Goal: Task Accomplishment & Management: Manage account settings

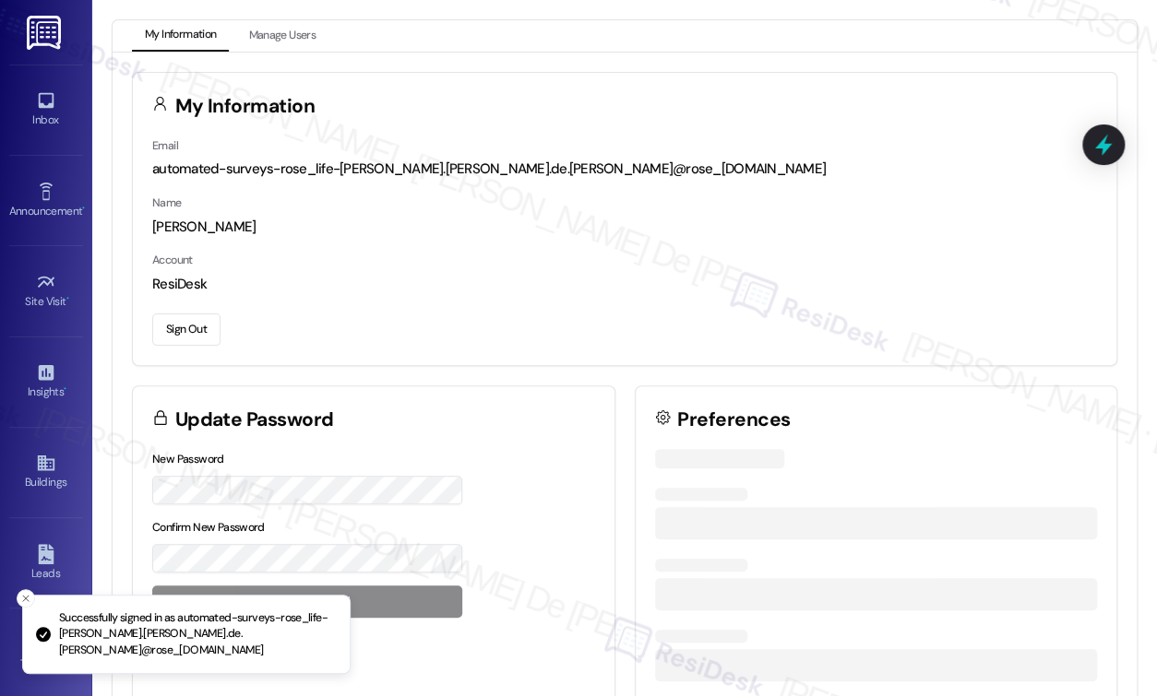
scroll to position [1159, 0]
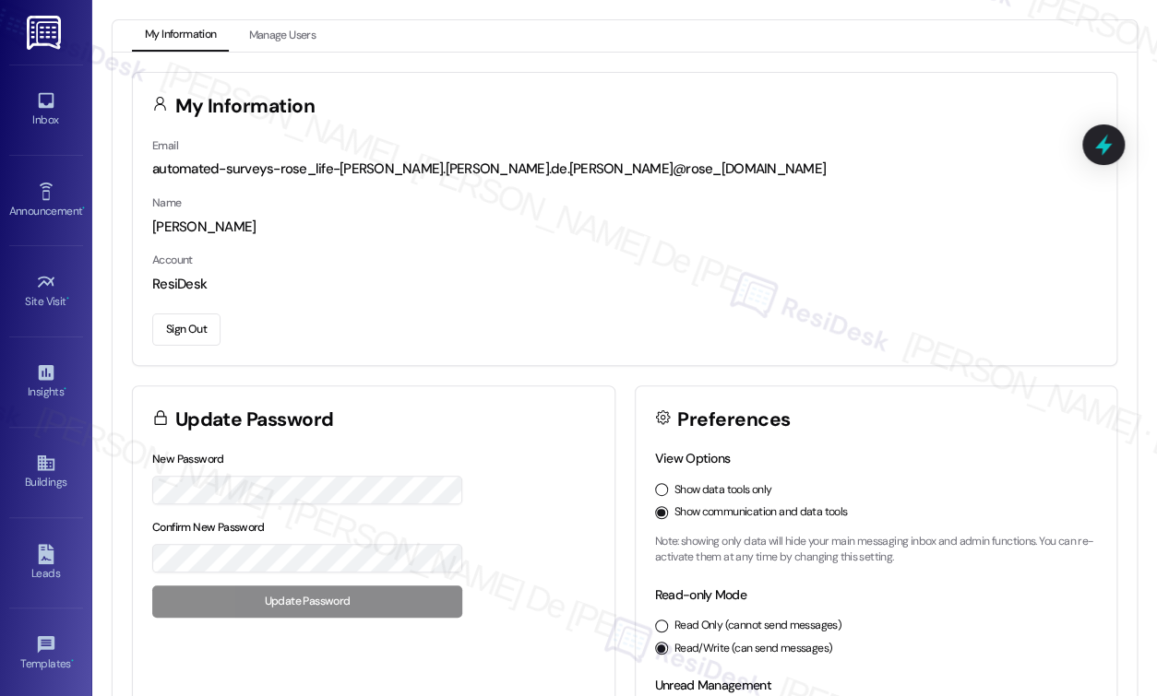
click at [40, 138] on div "Inbox Go to Inbox" at bounding box center [46, 110] width 74 height 90
click at [33, 89] on link "Inbox" at bounding box center [46, 110] width 74 height 50
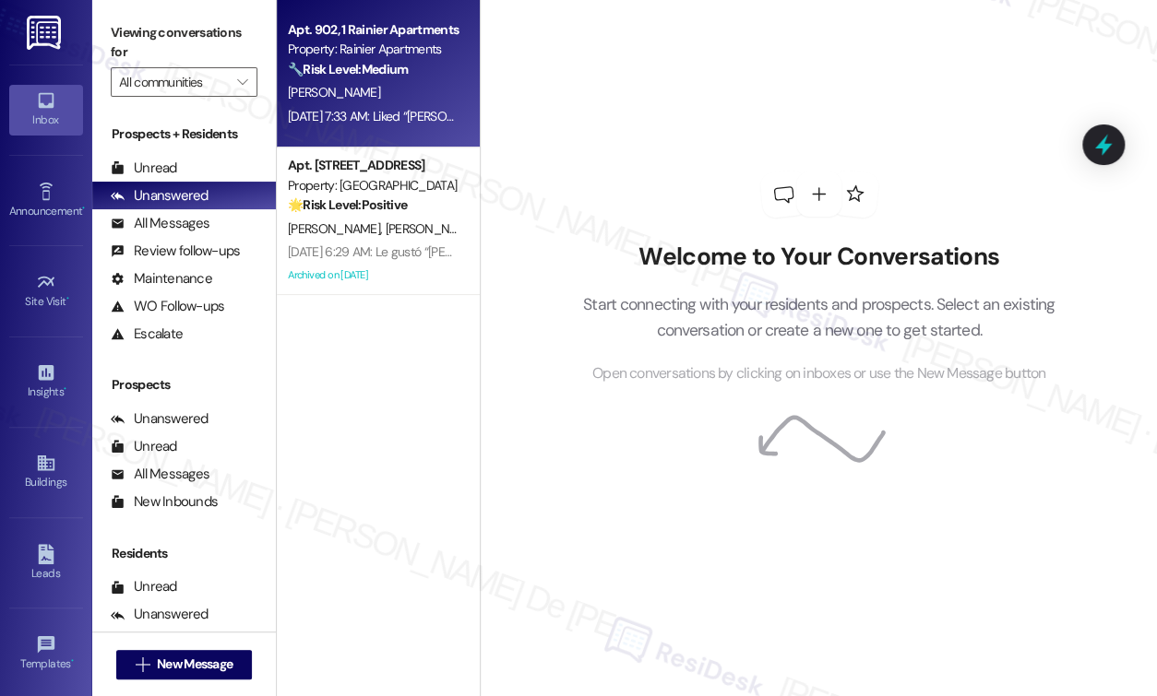
click at [334, 82] on div "[PERSON_NAME]" at bounding box center [373, 92] width 174 height 23
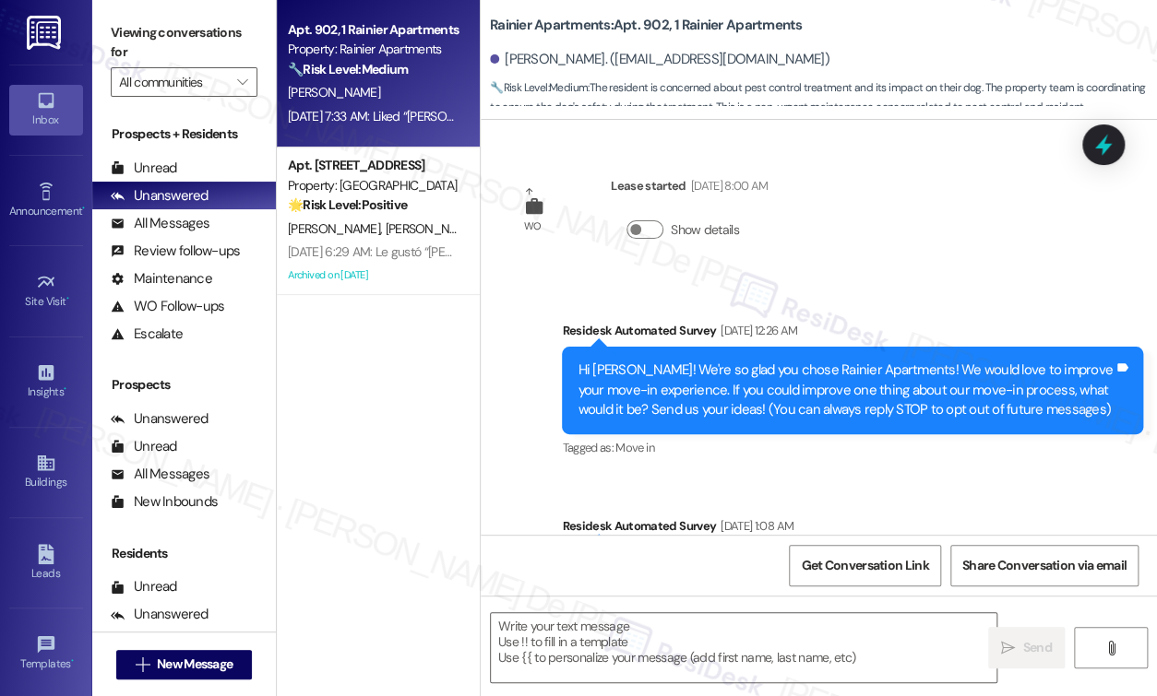
scroll to position [5794, 0]
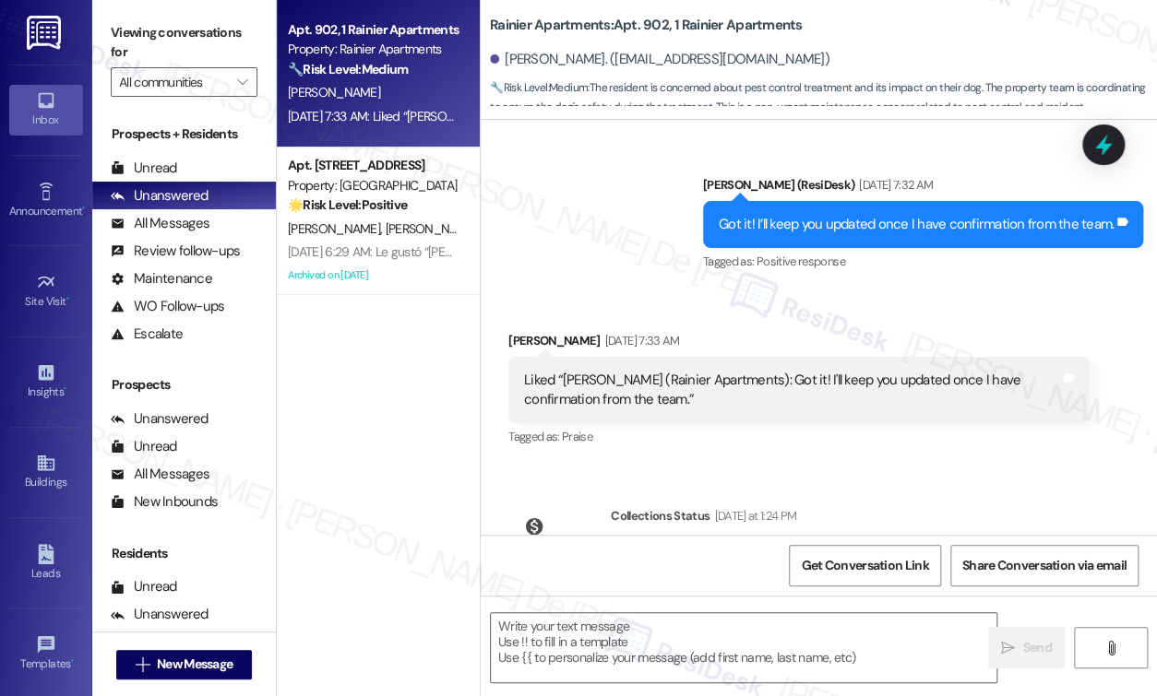
type textarea "Fetching suggested responses. Please feel free to read through the conversation…"
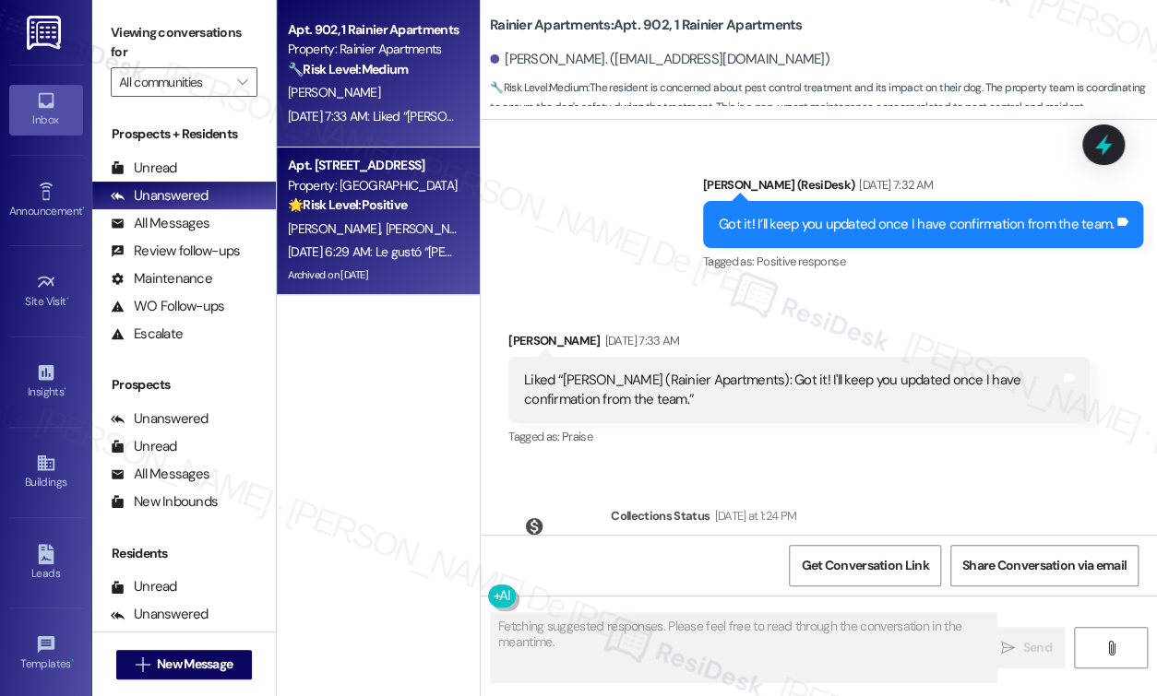
click at [386, 223] on span "S. Hernandez" at bounding box center [432, 228] width 92 height 17
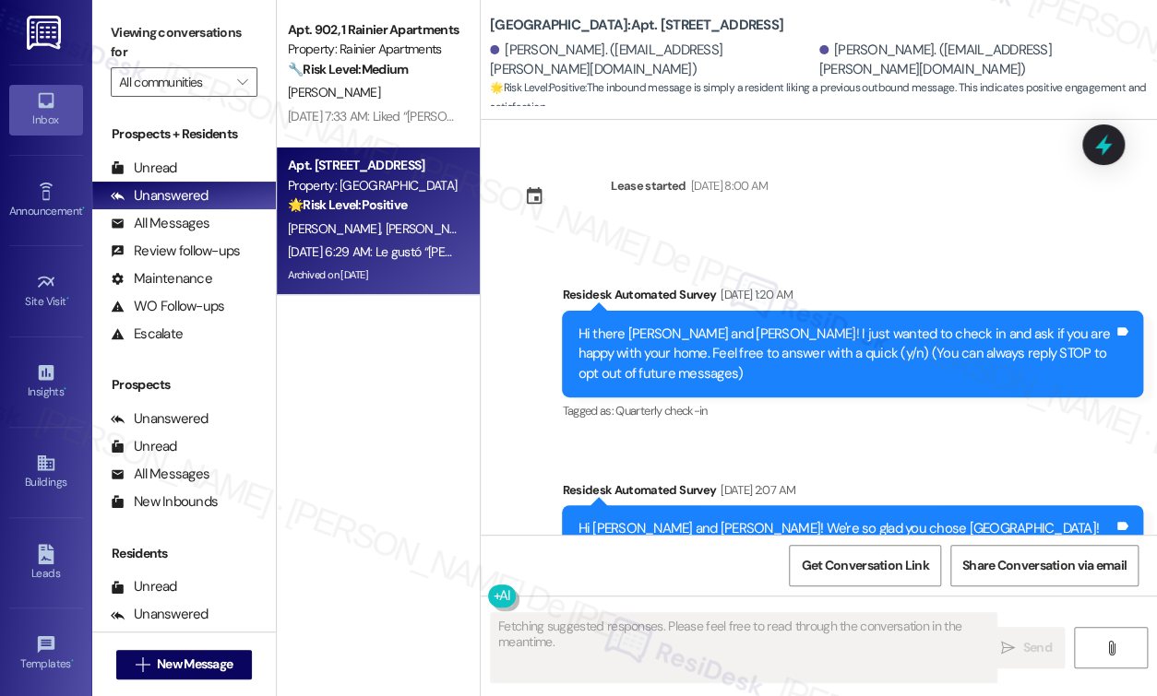
scroll to position [22219, 0]
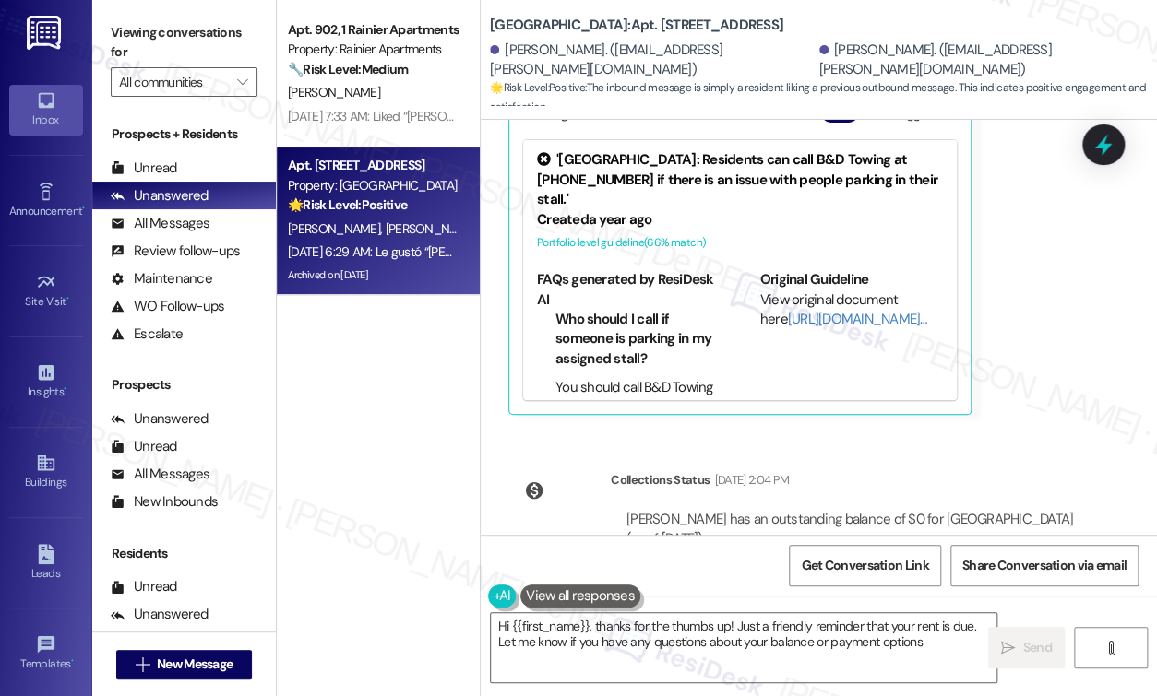
type textarea "Hi {{first_name}}, thanks for the thumbs up! Just a friendly reminder that your…"
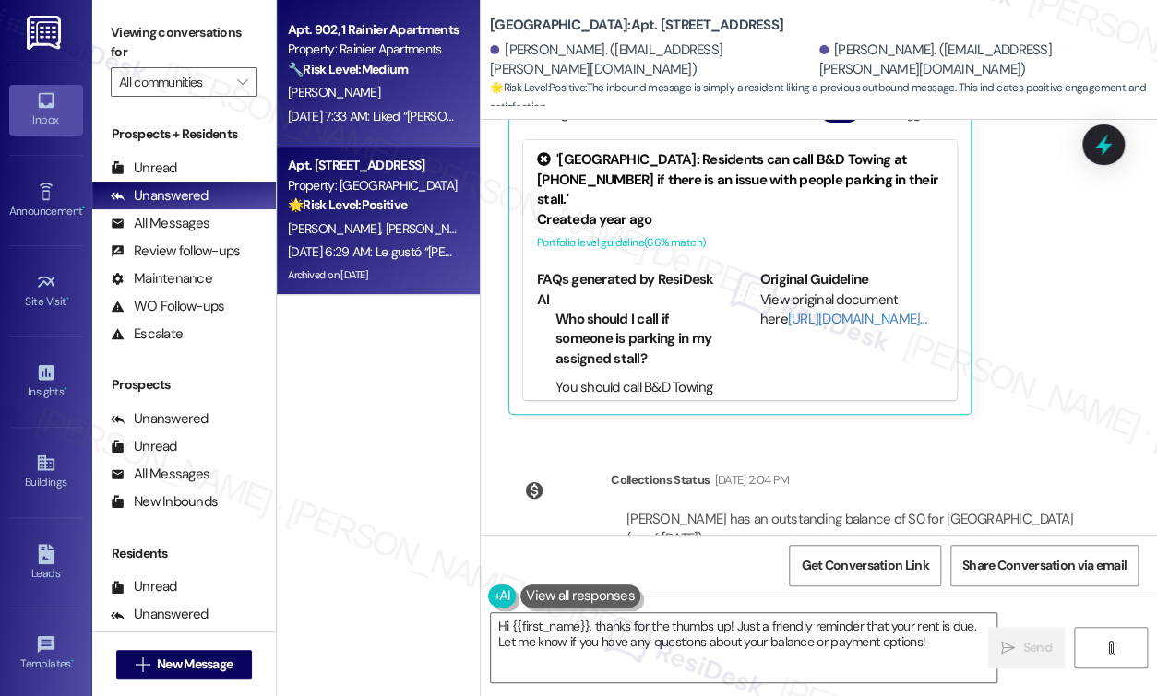
click at [382, 66] on strong "🔧 Risk Level: Medium" at bounding box center [348, 69] width 120 height 17
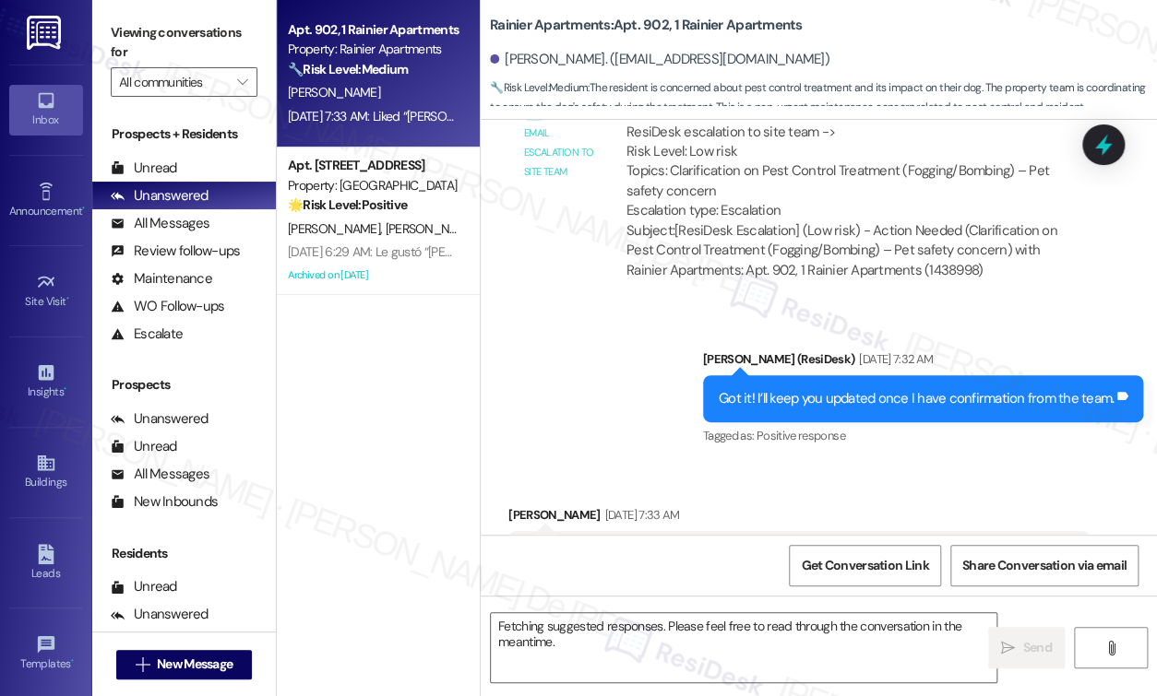
scroll to position [5604, 0]
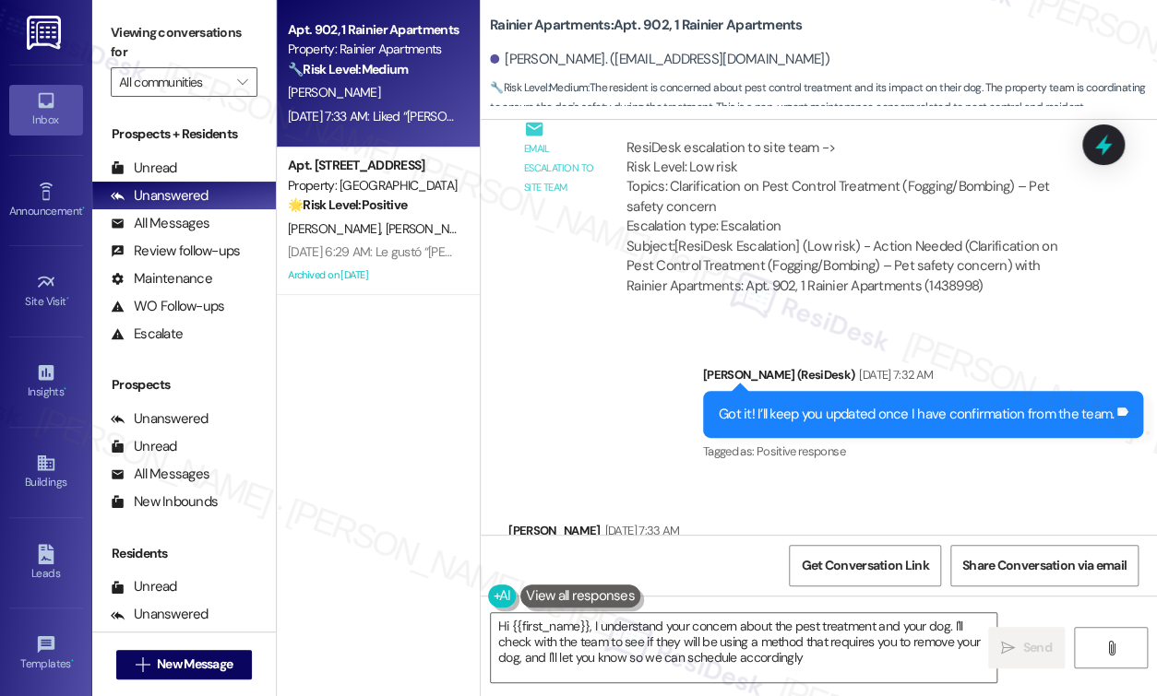
type textarea "Hi {{first_name}}, I understand your concern about the pest treatment and your …"
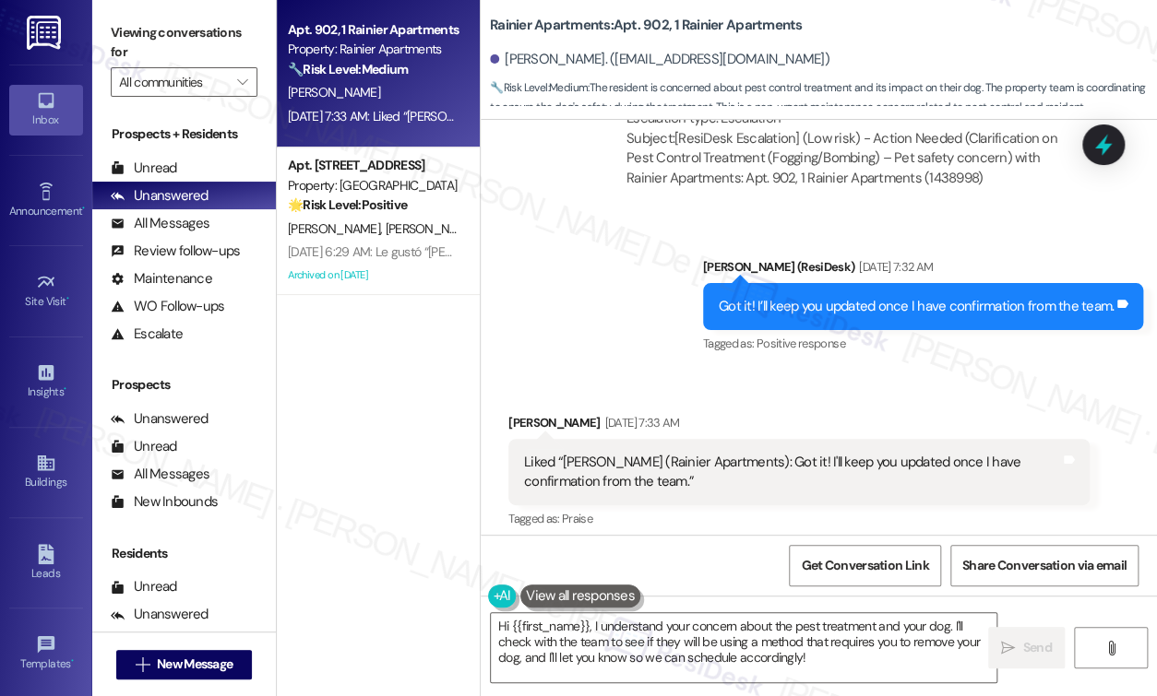
scroll to position [5734, 0]
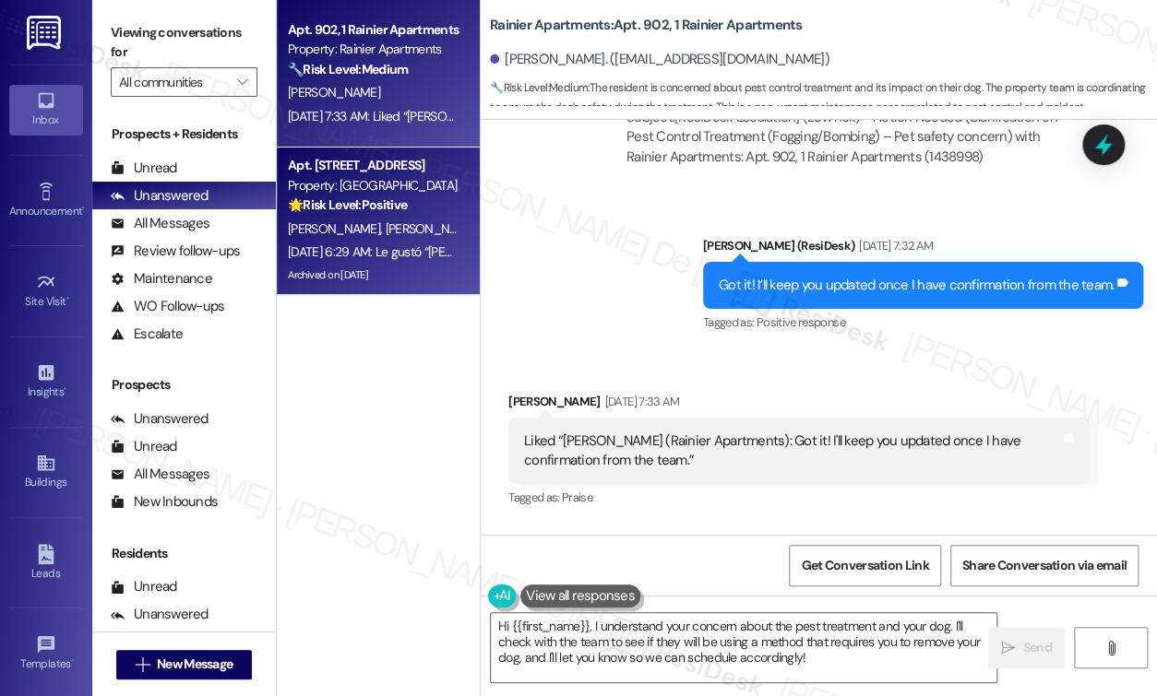
click at [417, 268] on div "Archived on 12/31/2024" at bounding box center [373, 275] width 174 height 23
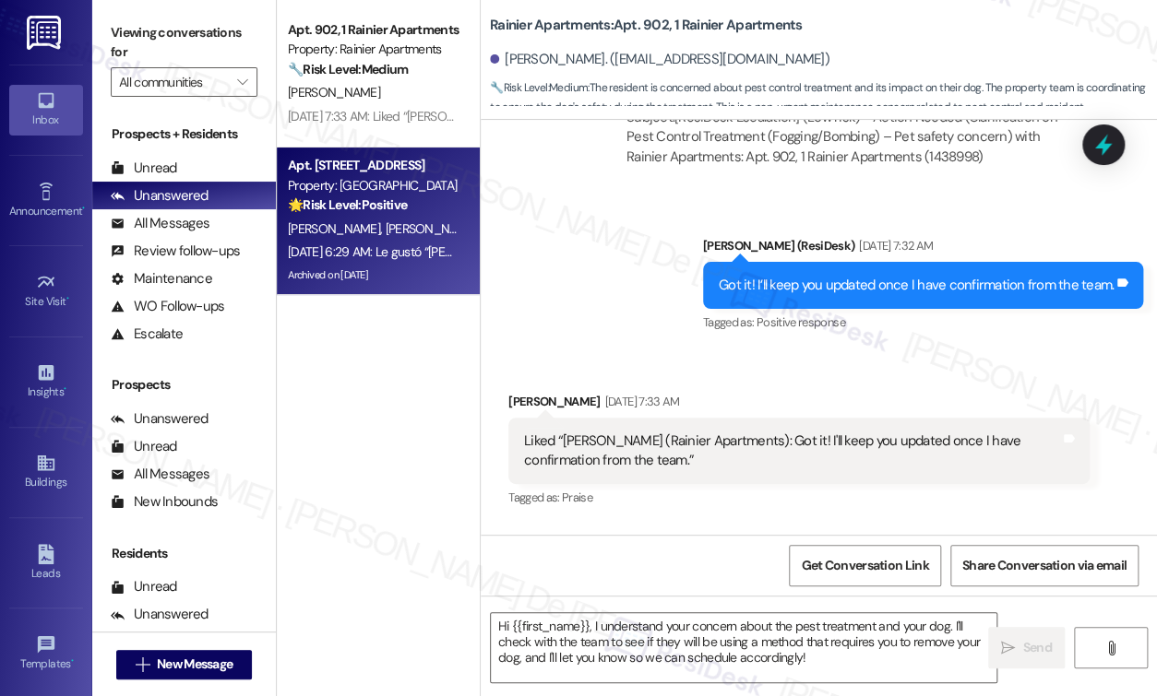
type textarea "Fetching suggested responses. Please feel free to read through the conversation…"
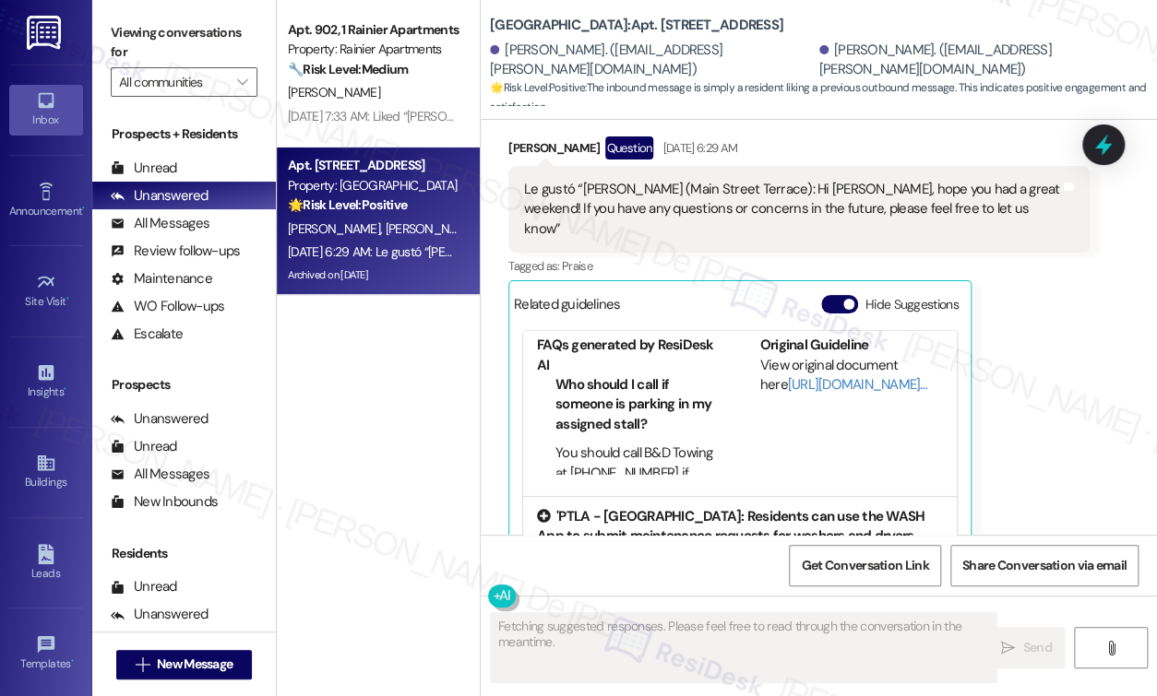
scroll to position [173, 0]
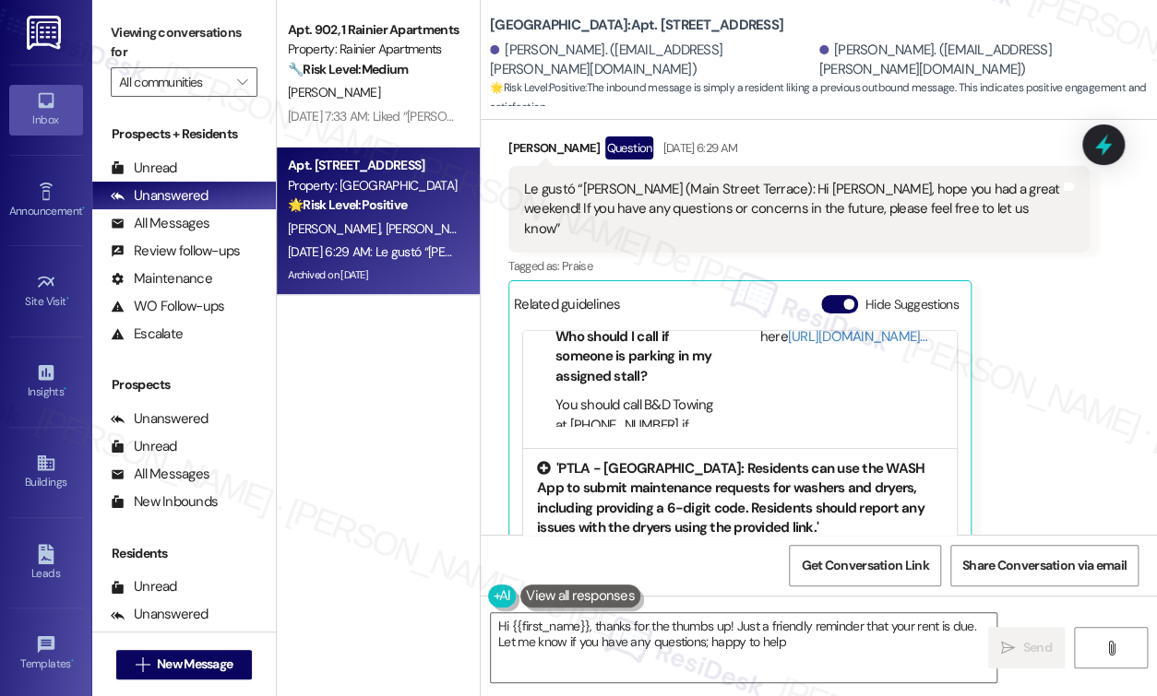
type textarea "Hi {{first_name}}, thanks for the thumbs up! Just a friendly reminder that your…"
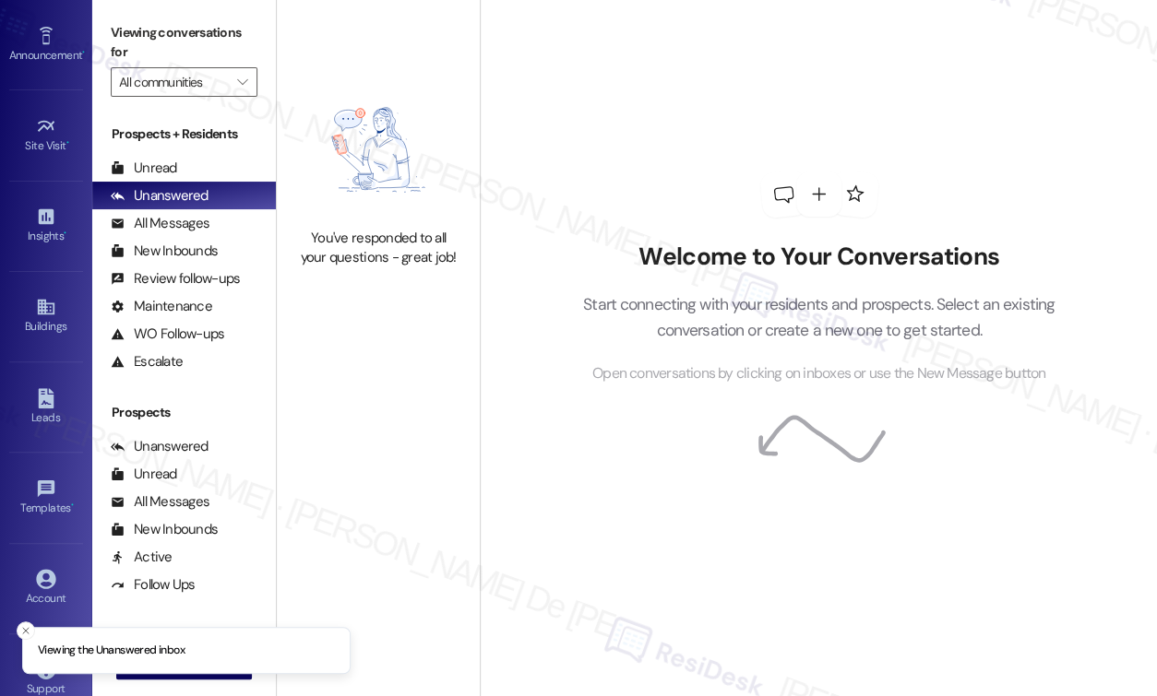
scroll to position [178, 0]
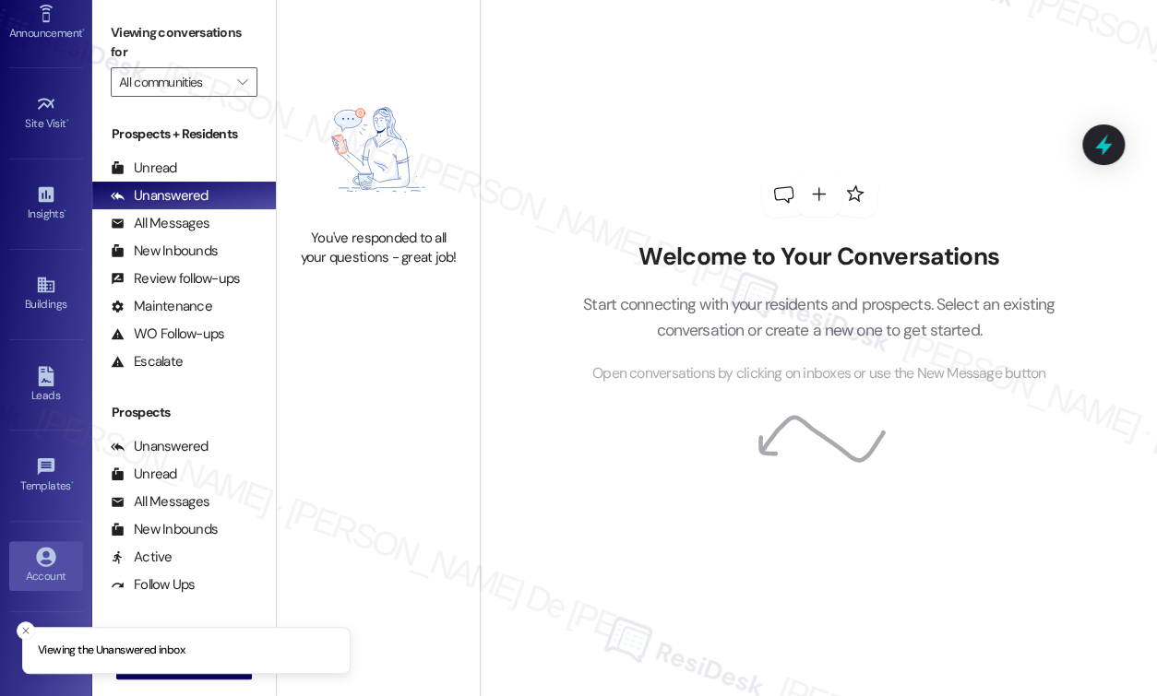
click at [37, 541] on link "Account" at bounding box center [46, 566] width 74 height 50
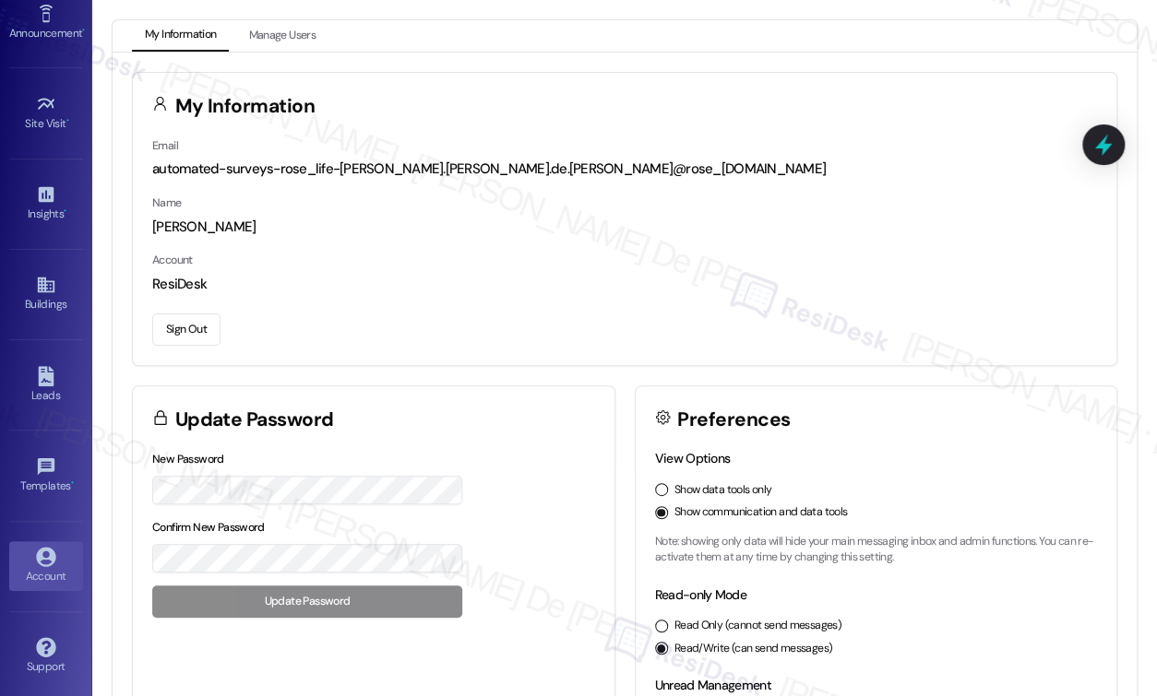
click at [184, 326] on button "Sign Out" at bounding box center [186, 330] width 68 height 32
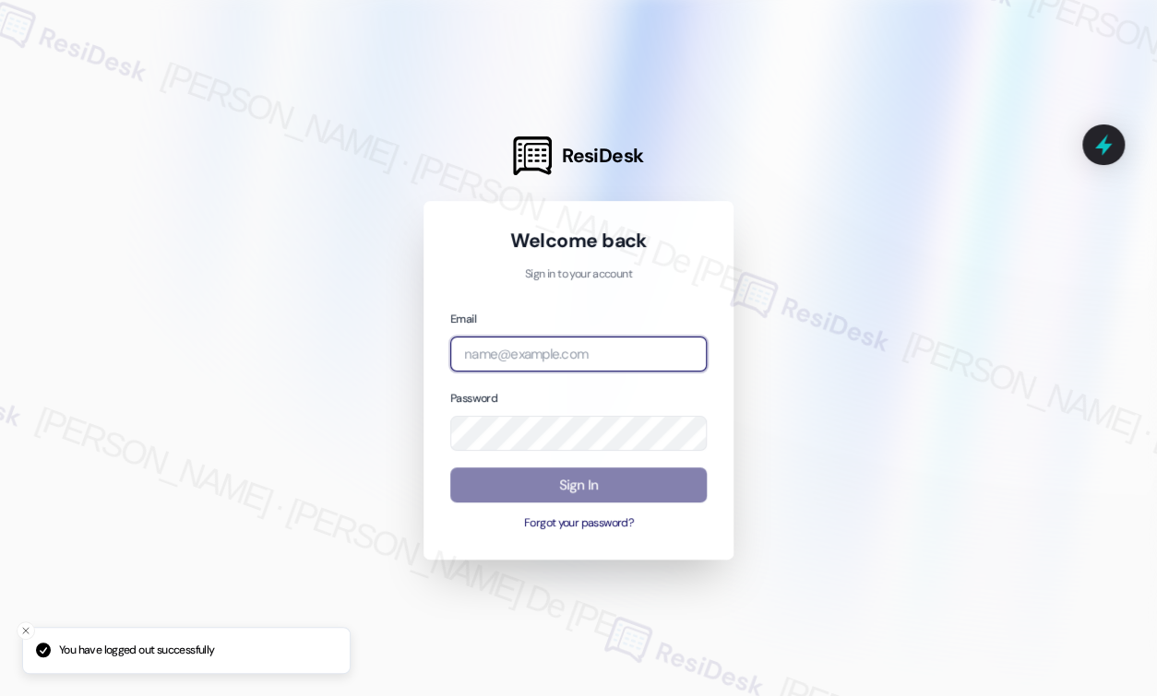
click at [512, 351] on input "email" at bounding box center [578, 355] width 256 height 36
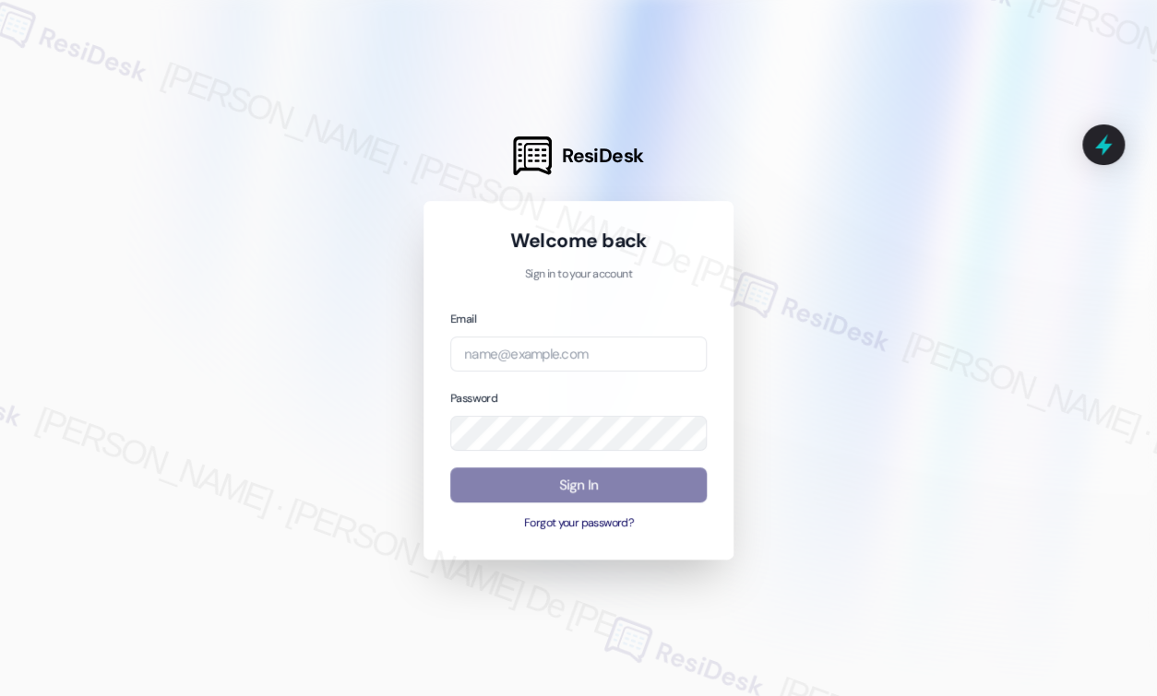
click at [356, 276] on div at bounding box center [578, 348] width 1157 height 696
click at [557, 373] on div "Email Password Sign In Forgot your password?" at bounding box center [578, 421] width 256 height 224
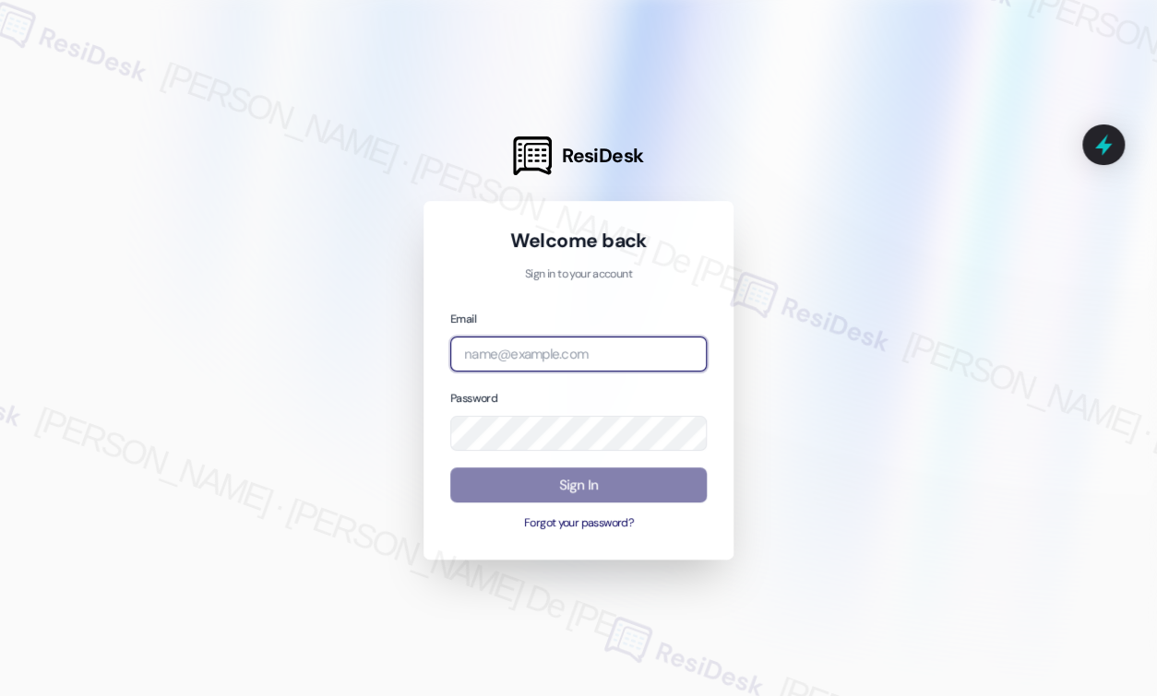
click at [580, 351] on input "email" at bounding box center [578, 355] width 256 height 36
paste input "[EMAIL_ADDRESS][PERSON_NAME][PERSON_NAME][PERSON_NAME][DOMAIN_NAME]"
type input "[EMAIL_ADDRESS][PERSON_NAME][PERSON_NAME][PERSON_NAME][DOMAIN_NAME]"
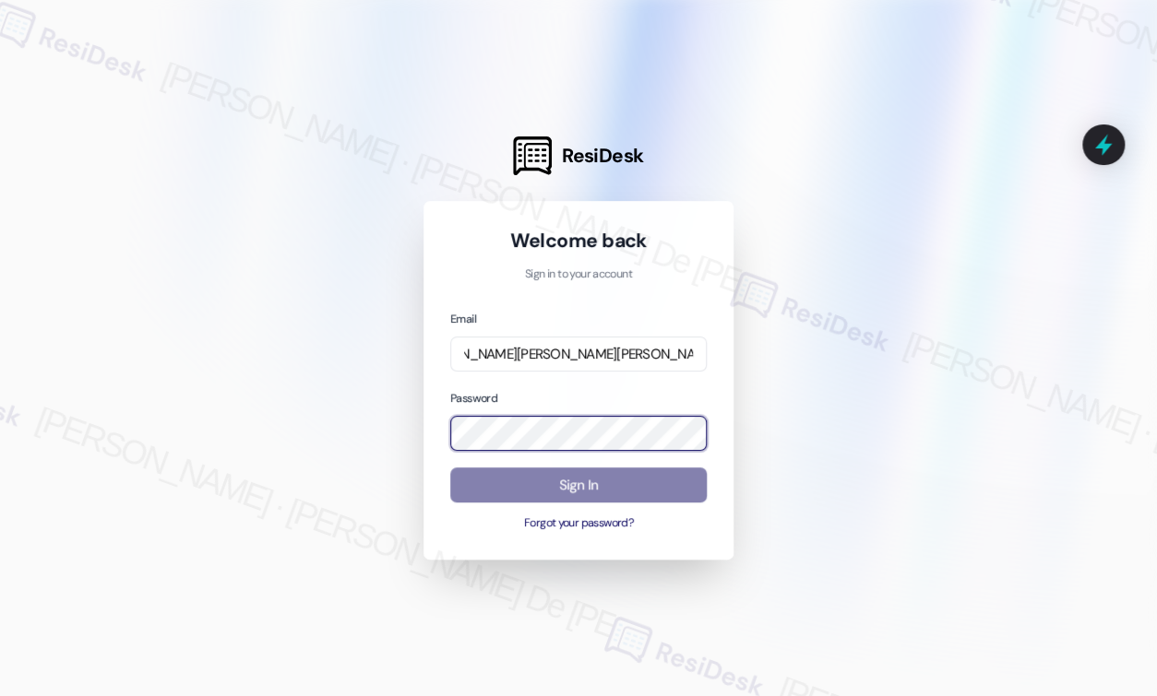
scroll to position [0, 0]
drag, startPoint x: 140, startPoint y: 424, endPoint x: 280, endPoint y: 452, distance: 142.9
click at [140, 424] on div at bounding box center [578, 348] width 1157 height 696
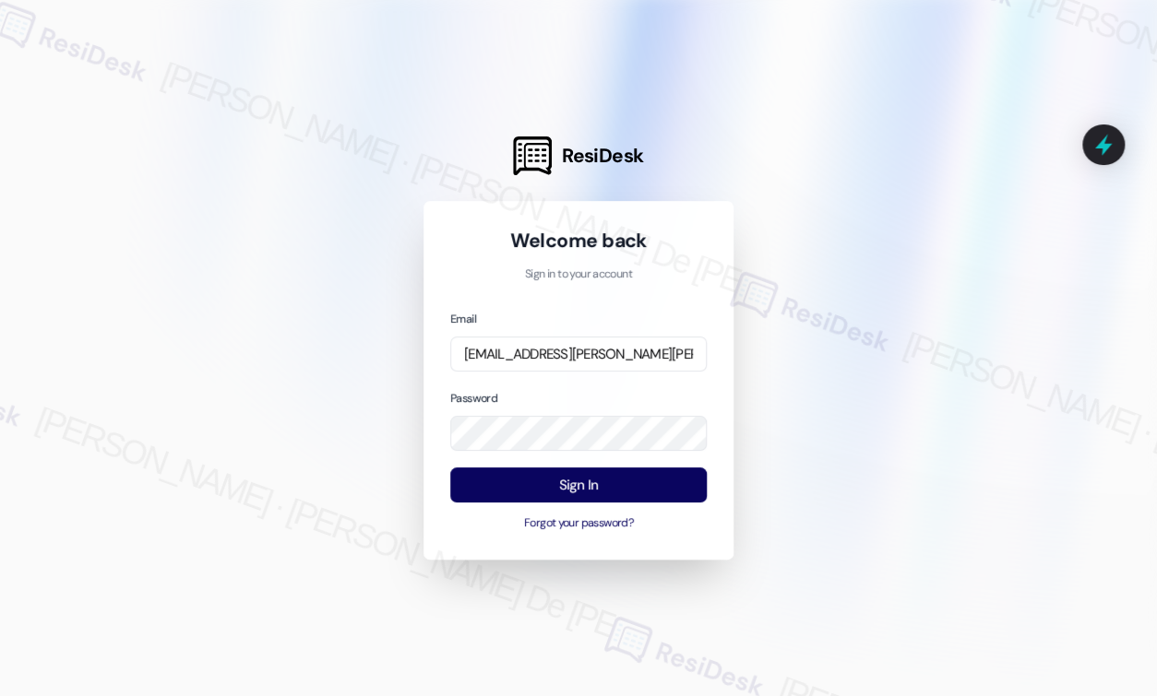
click at [976, 364] on div at bounding box center [578, 348] width 1157 height 696
click at [646, 500] on button "Sign In" at bounding box center [578, 486] width 256 height 36
